Goal: Find specific page/section: Find specific page/section

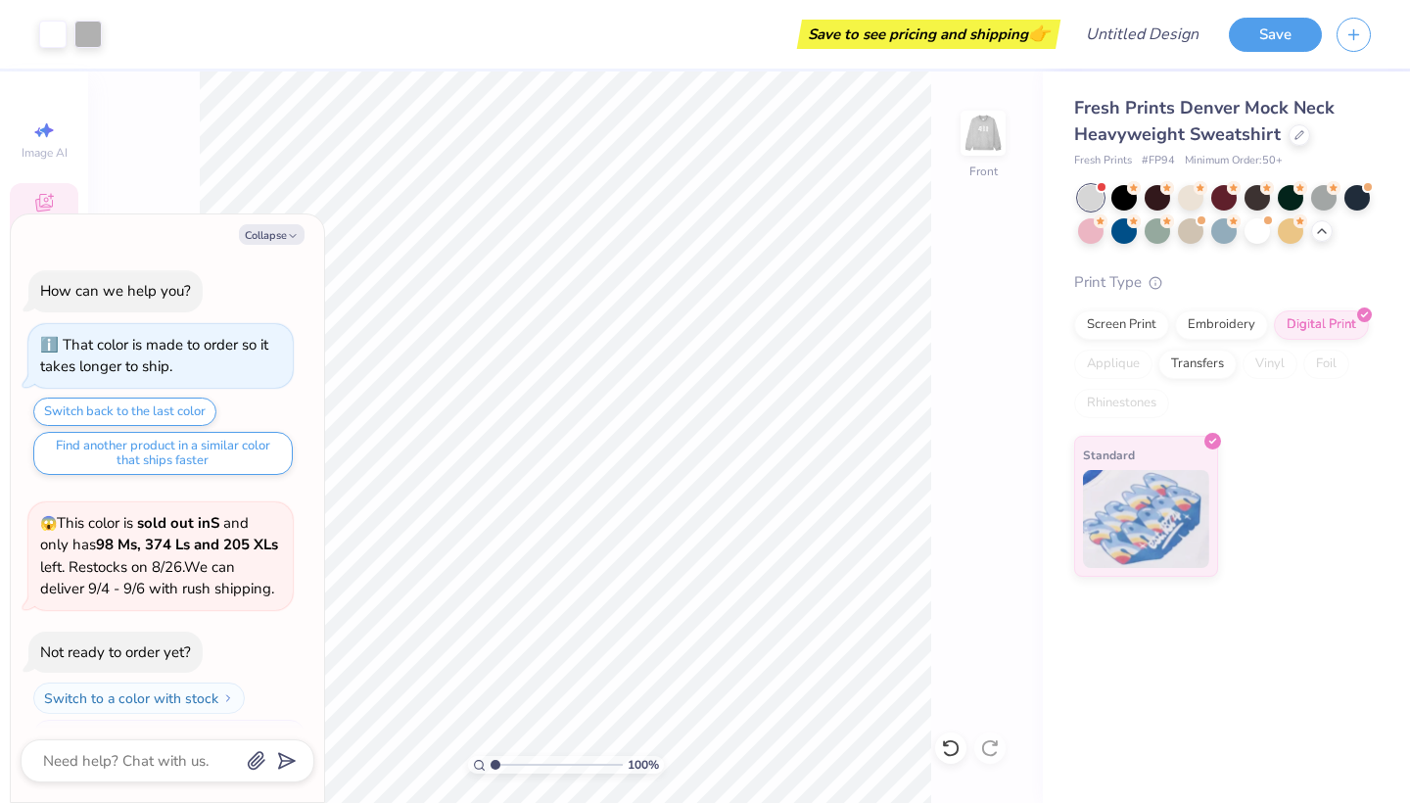
scroll to position [1802, 0]
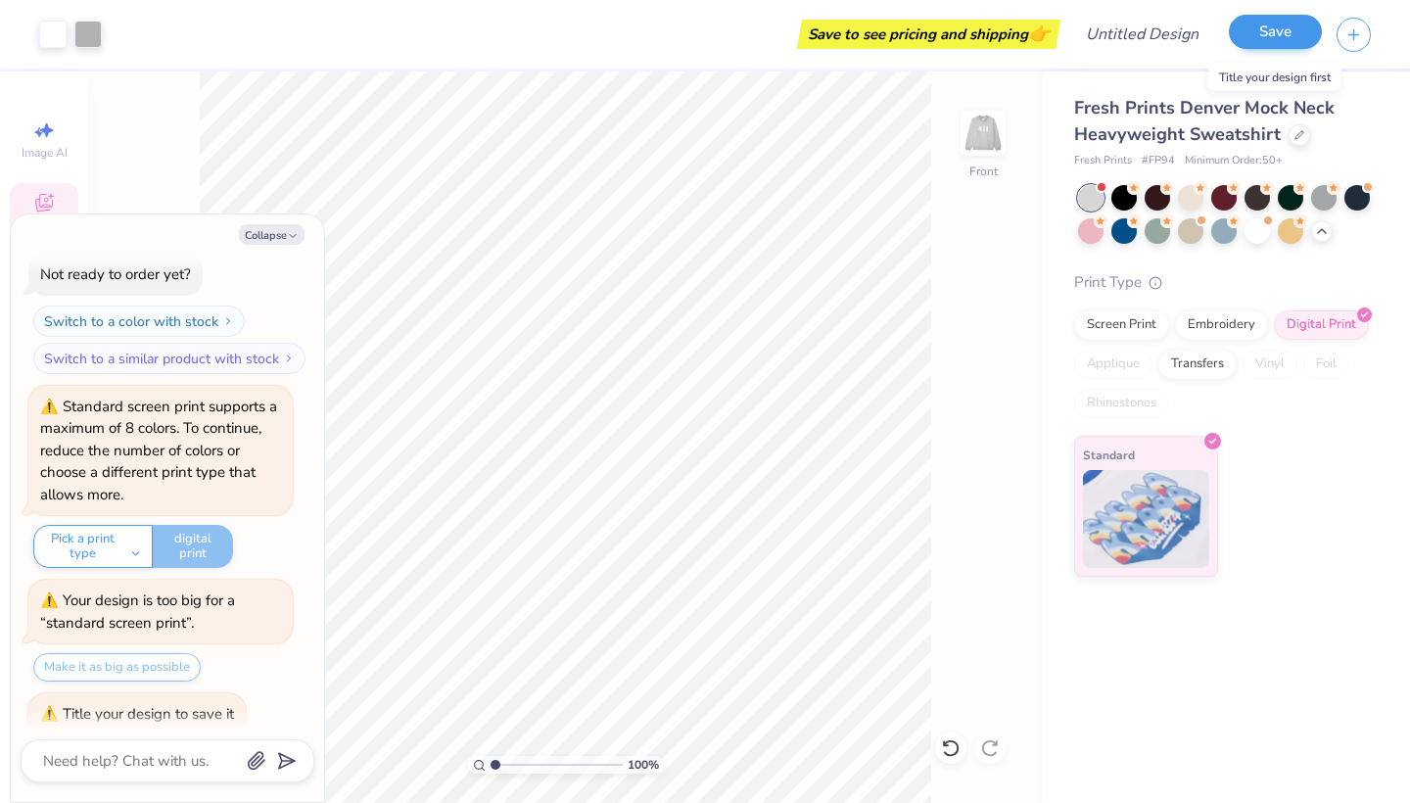
click at [1293, 26] on button "Save" at bounding box center [1275, 32] width 93 height 34
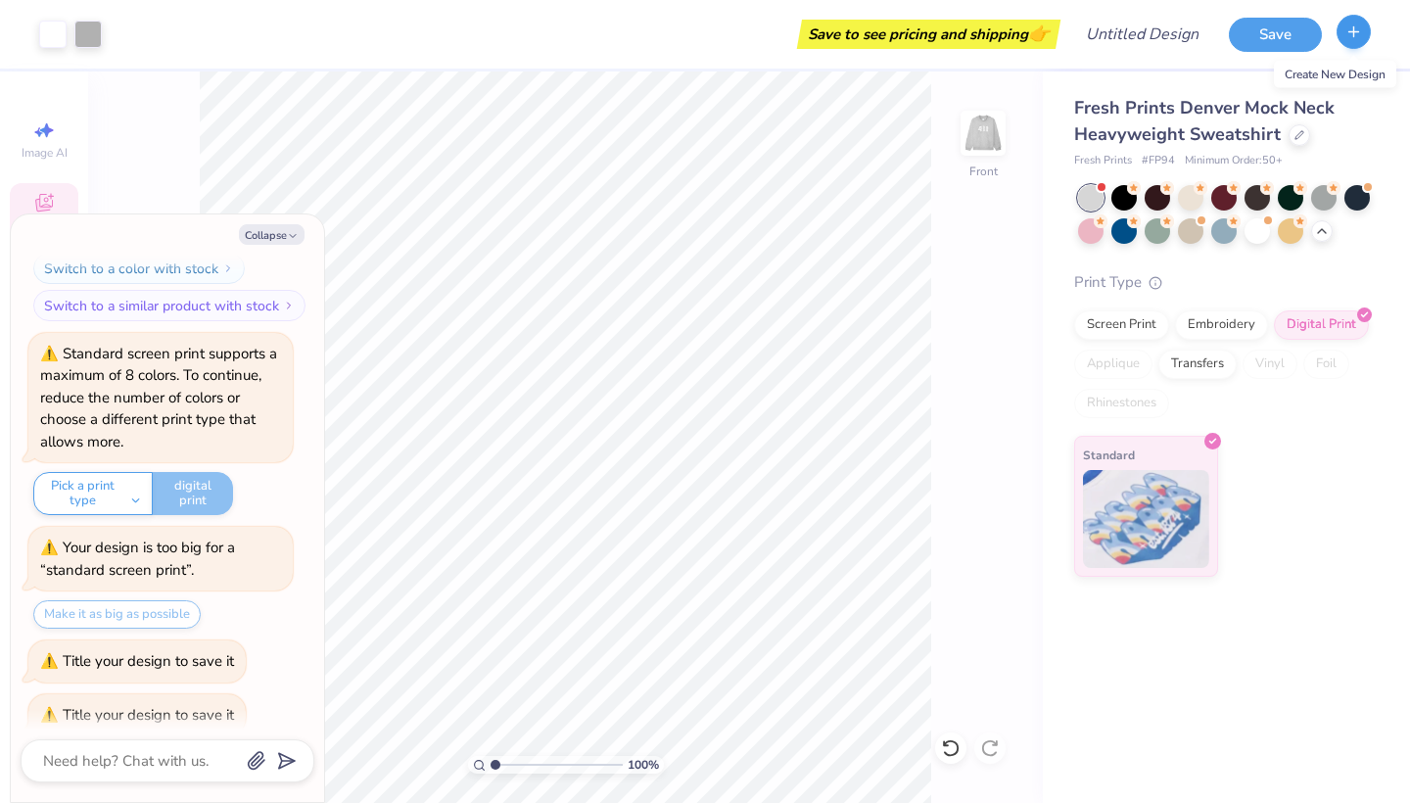
type textarea "x"
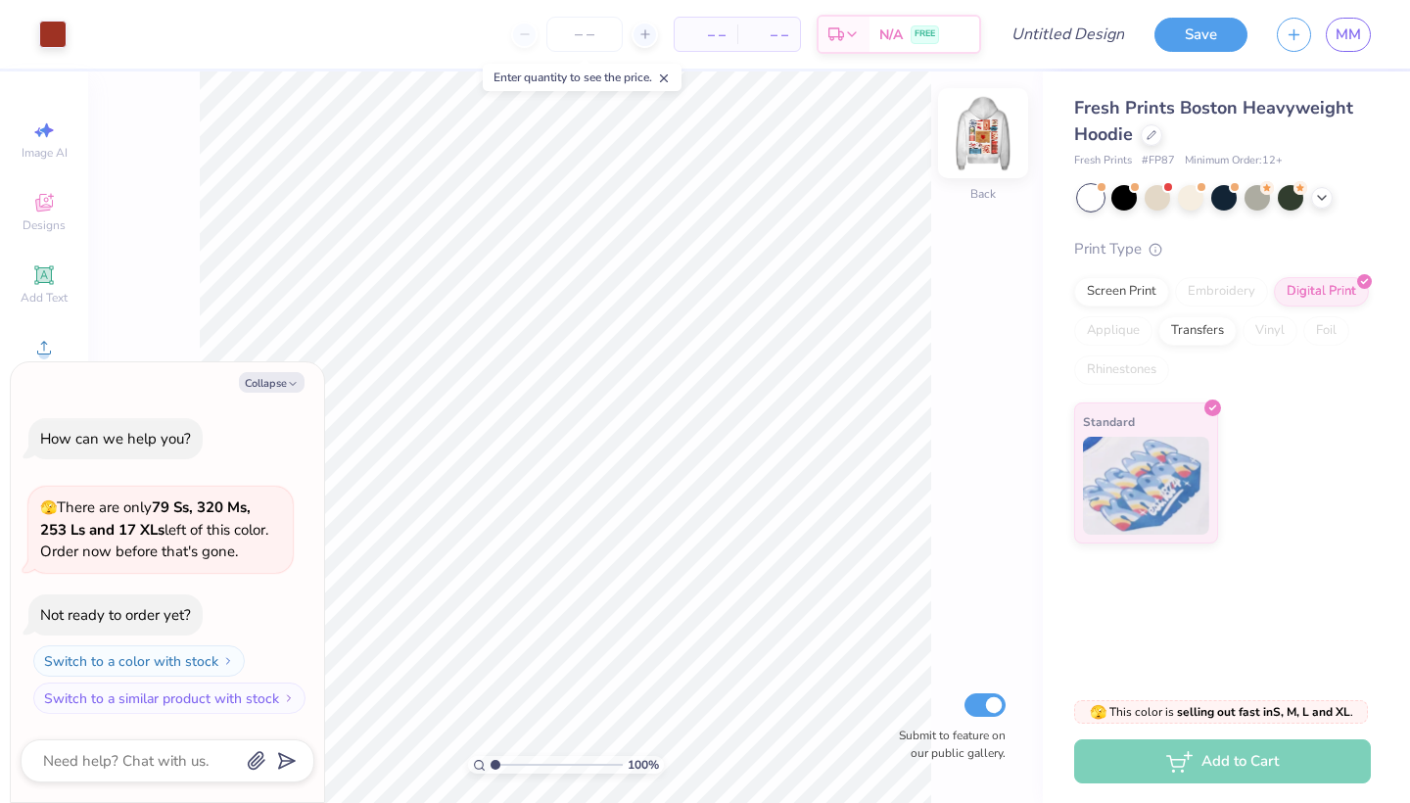
click at [994, 138] on img at bounding box center [983, 133] width 78 height 78
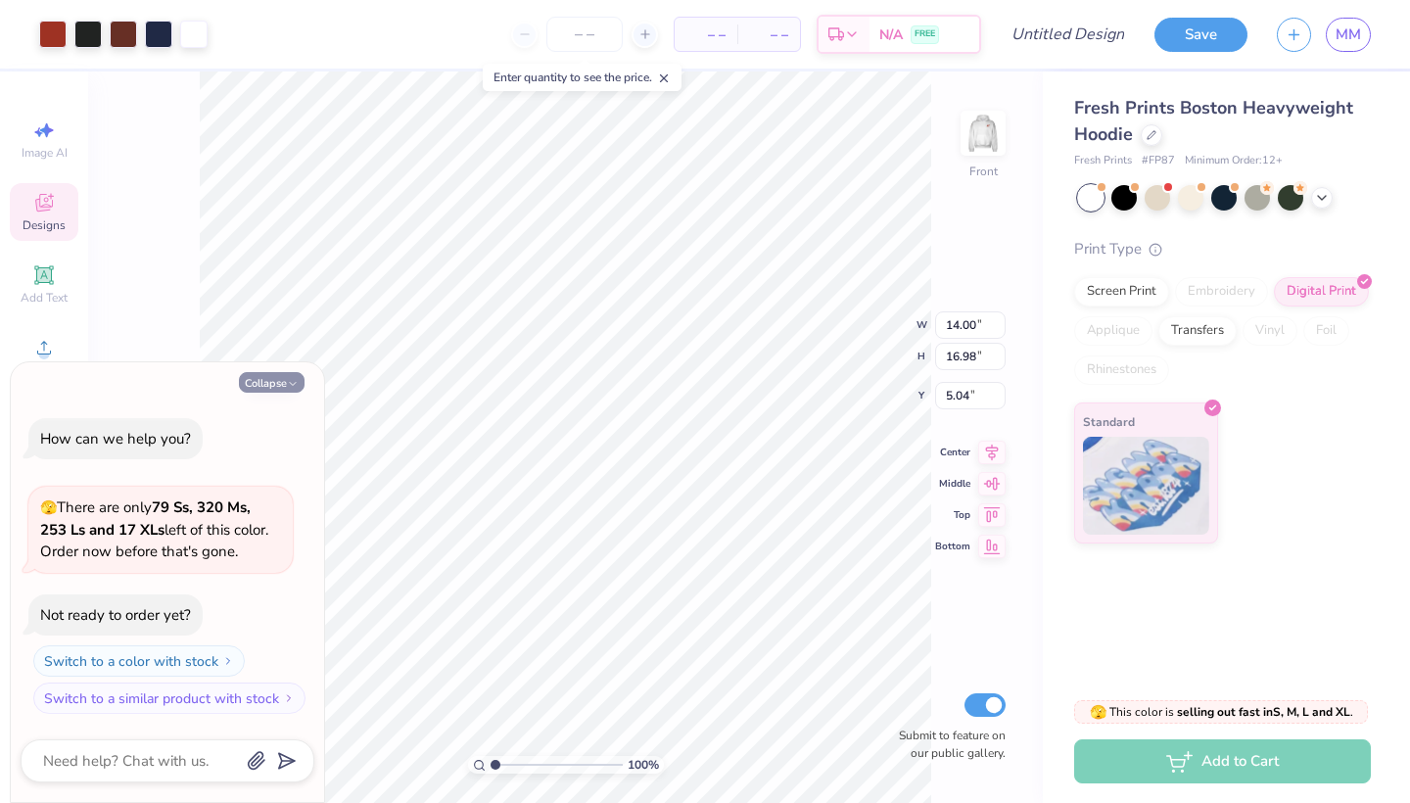
click at [302, 382] on button "Collapse" at bounding box center [272, 382] width 66 height 21
type textarea "x"
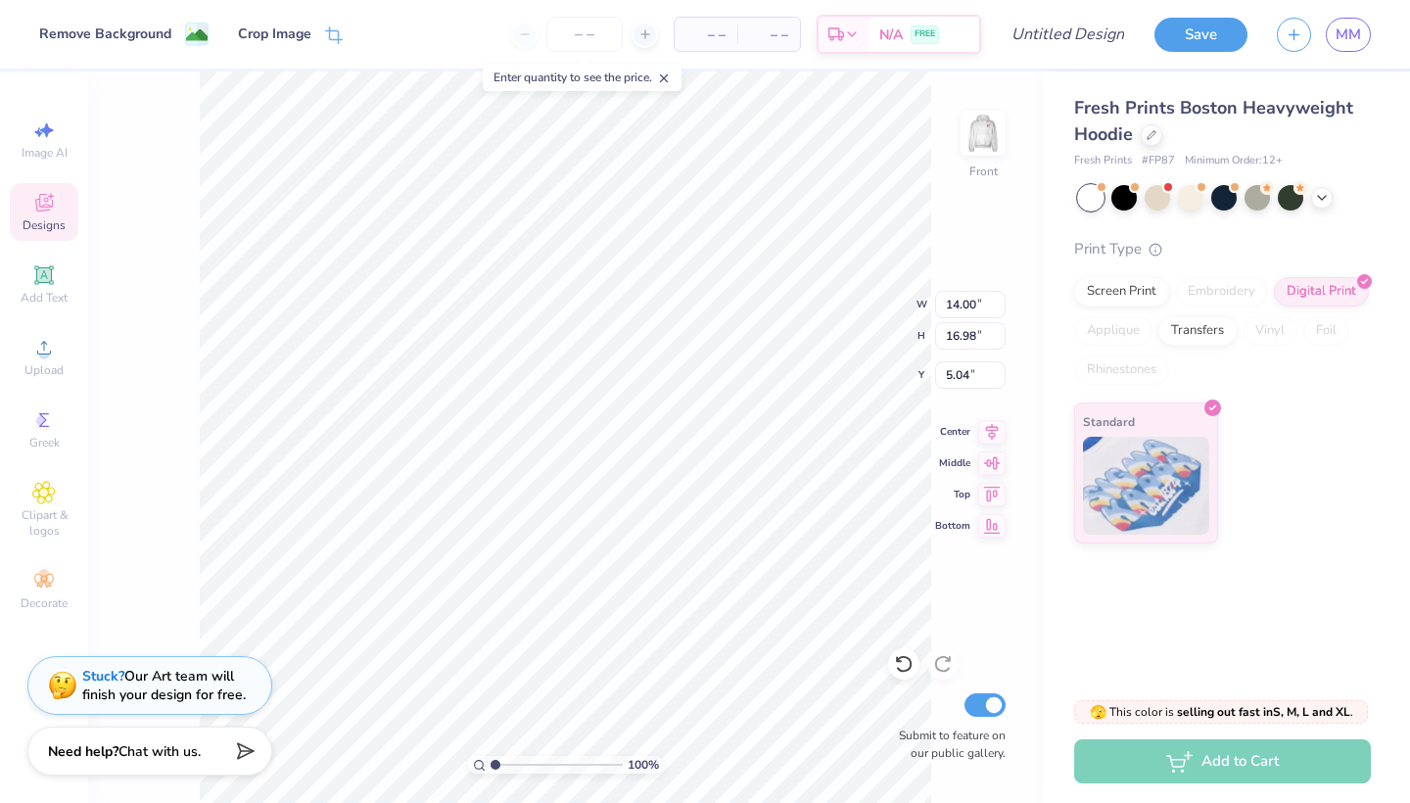
click at [30, 217] on span "Designs" at bounding box center [44, 225] width 43 height 16
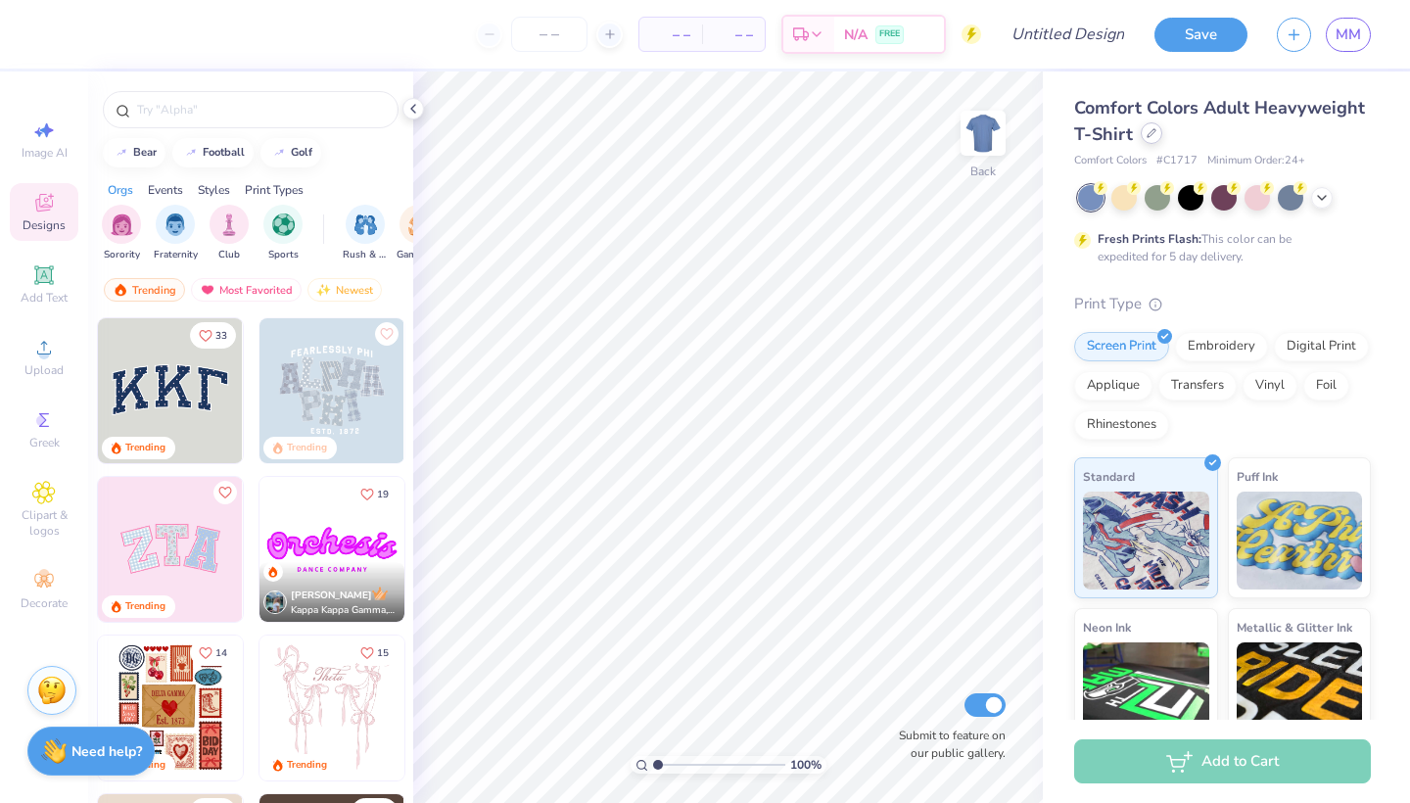
click at [1146, 138] on div at bounding box center [1151, 133] width 22 height 22
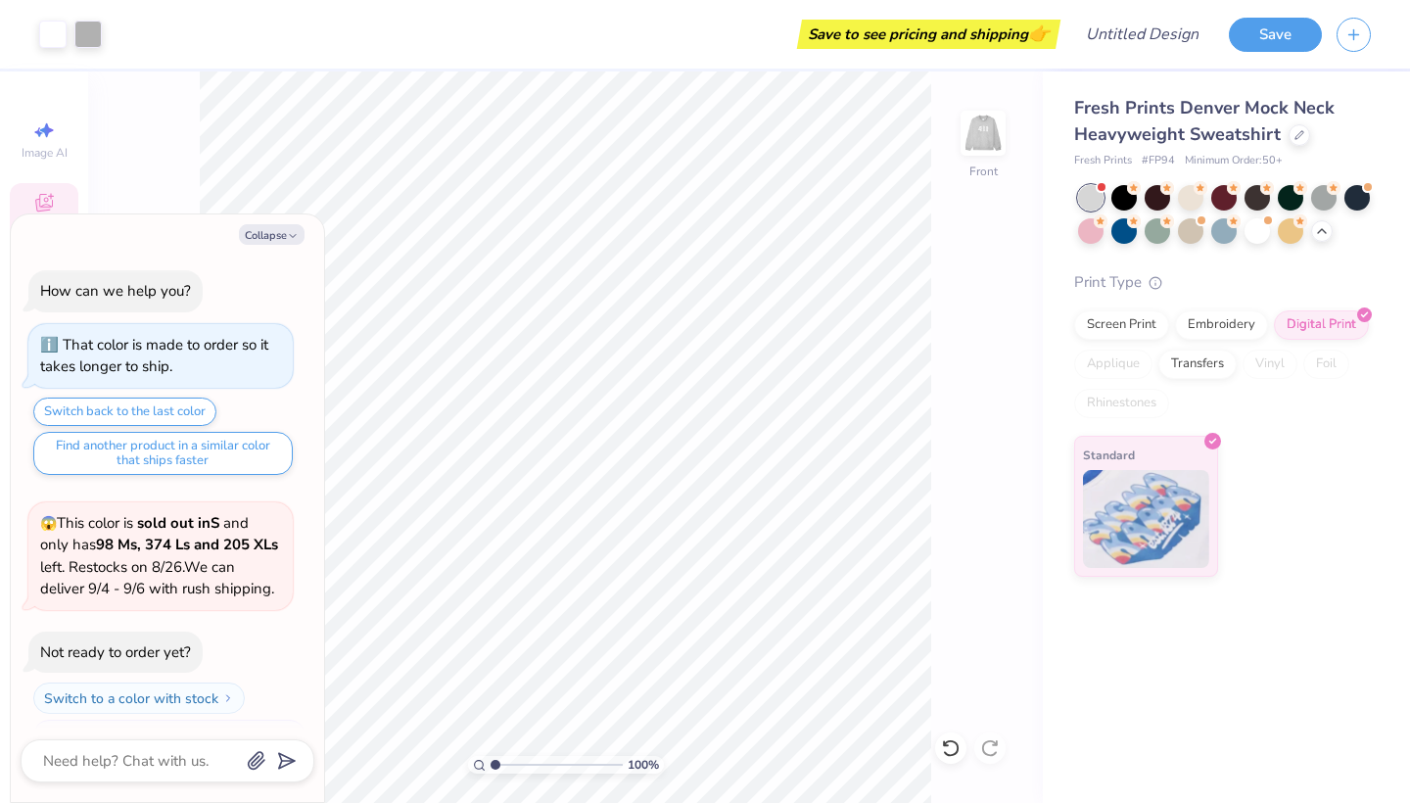
scroll to position [1855, 0]
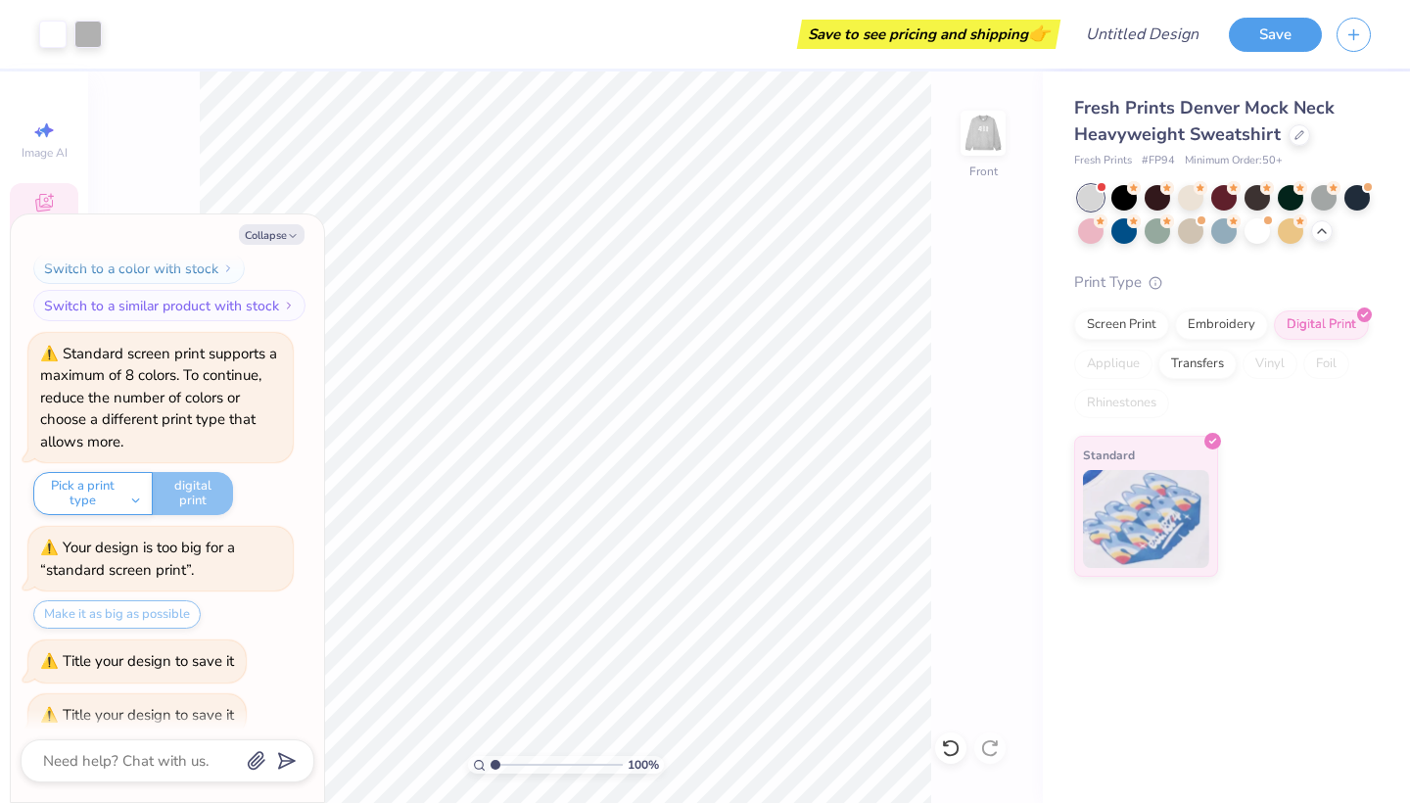
type textarea "x"
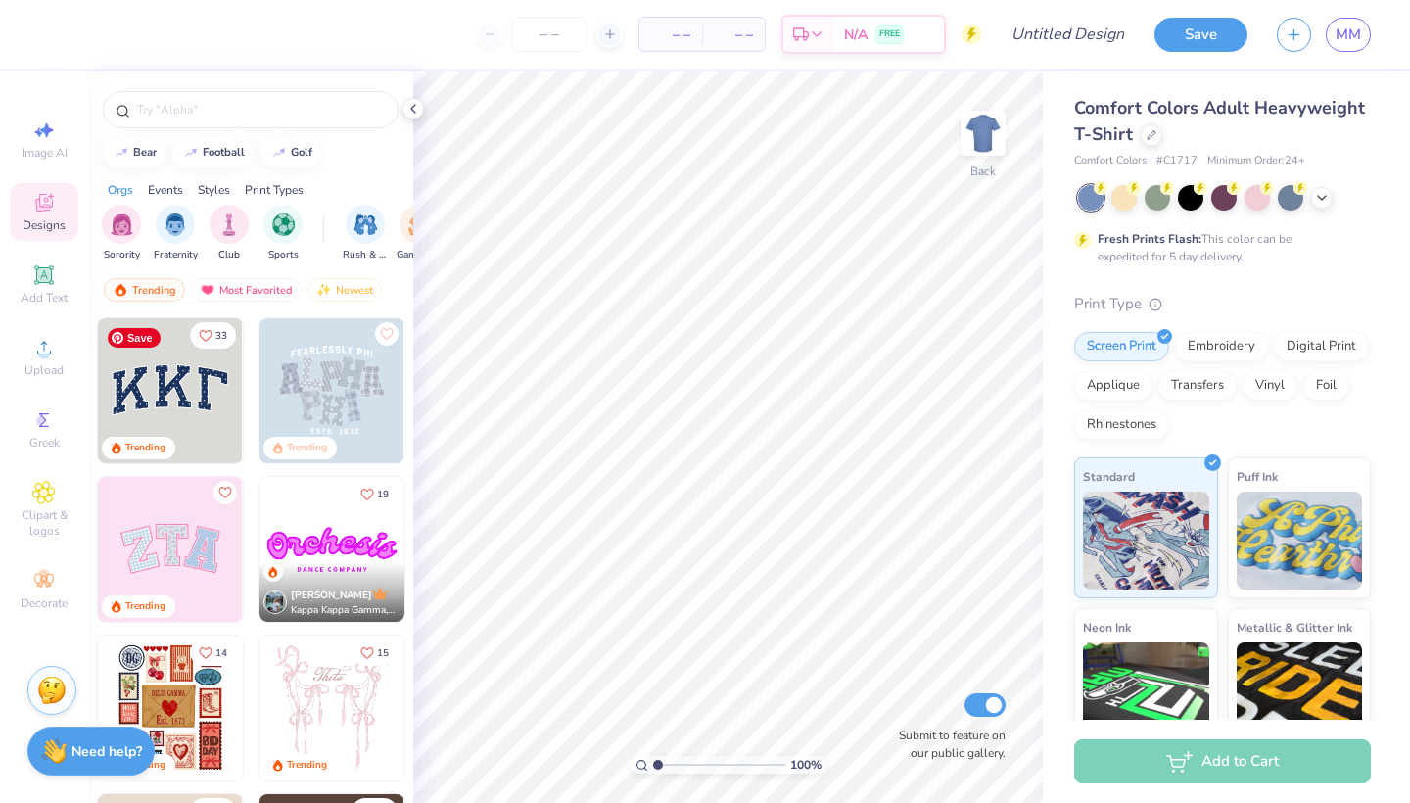
click at [142, 406] on img at bounding box center [170, 390] width 145 height 145
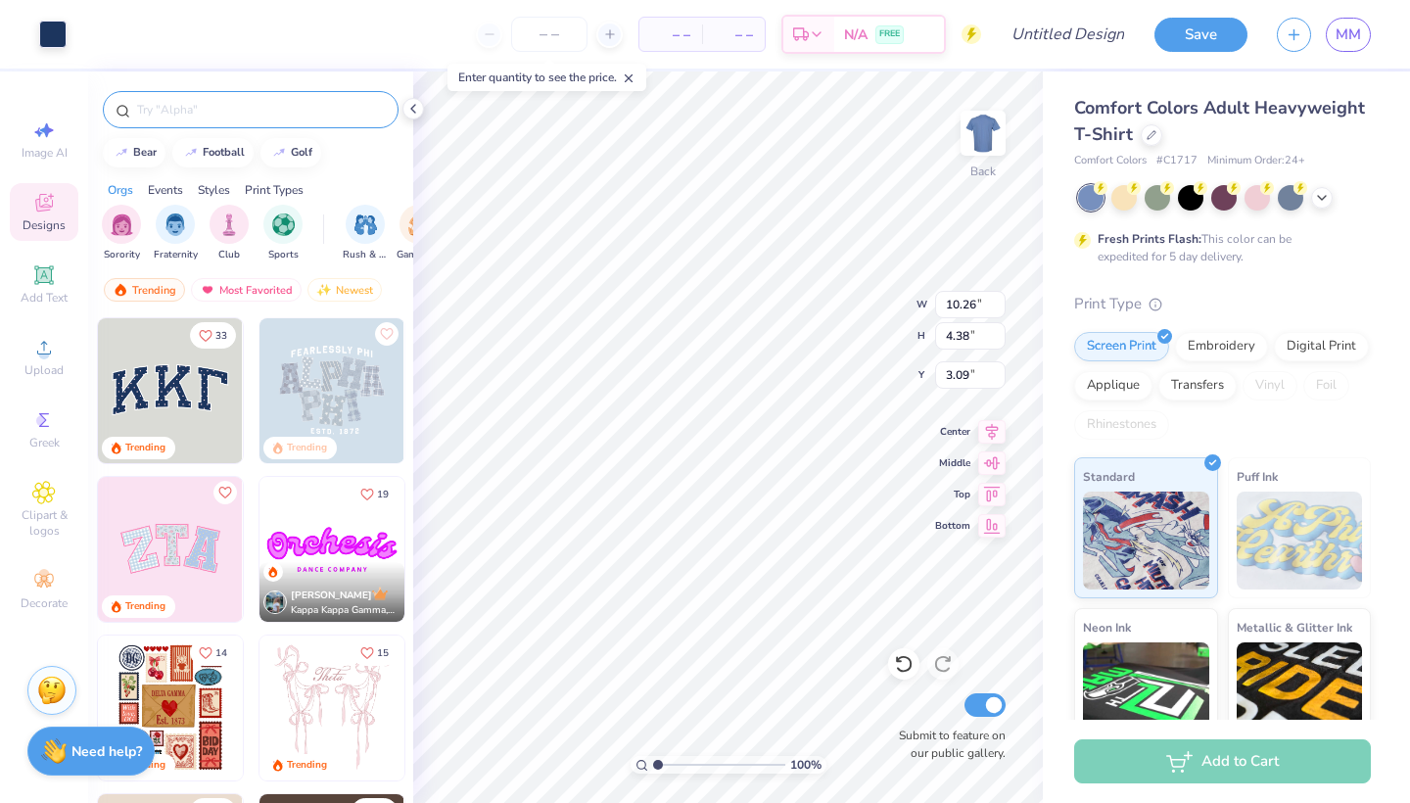
click at [258, 116] on input "text" at bounding box center [260, 110] width 251 height 20
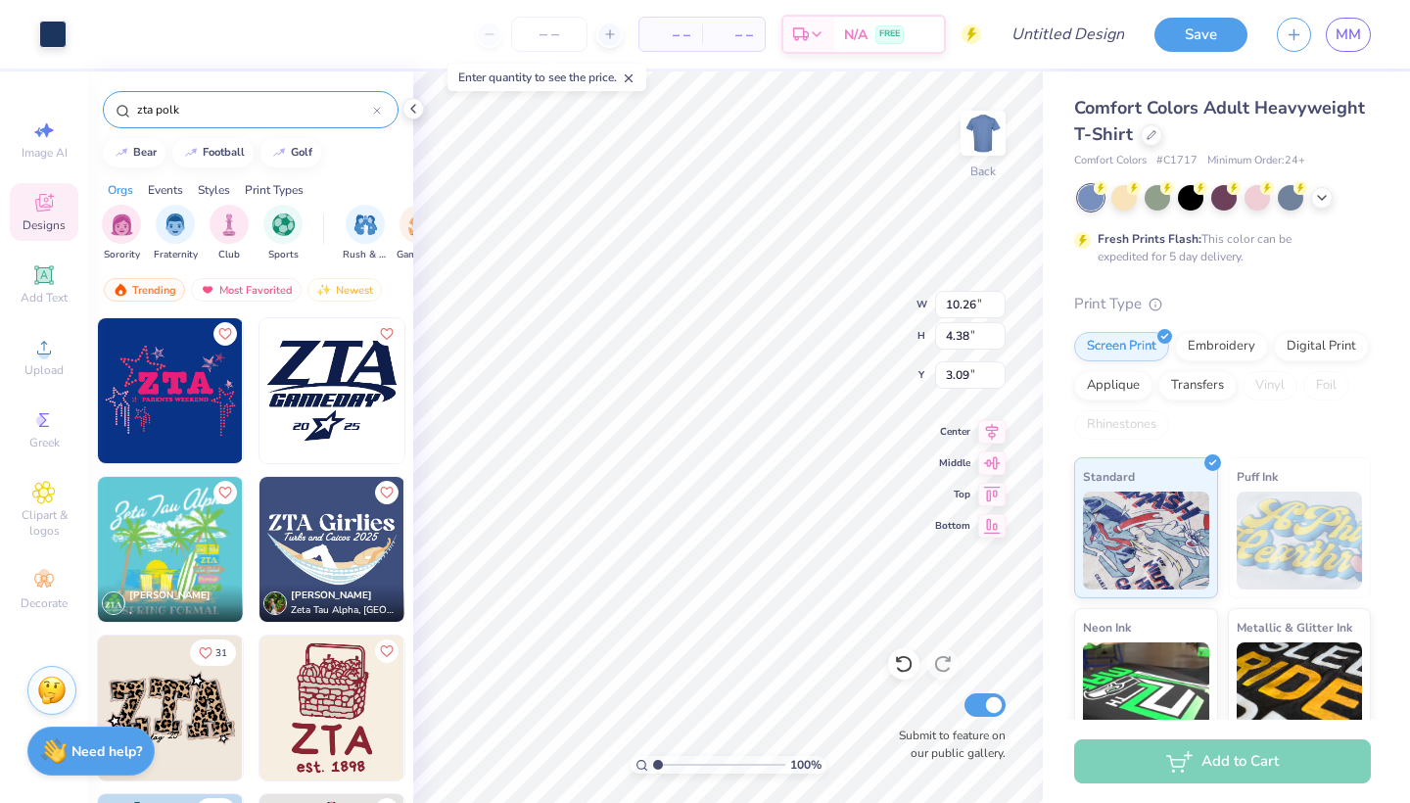
type input "zta polka"
